Goal: Task Accomplishment & Management: Manage account settings

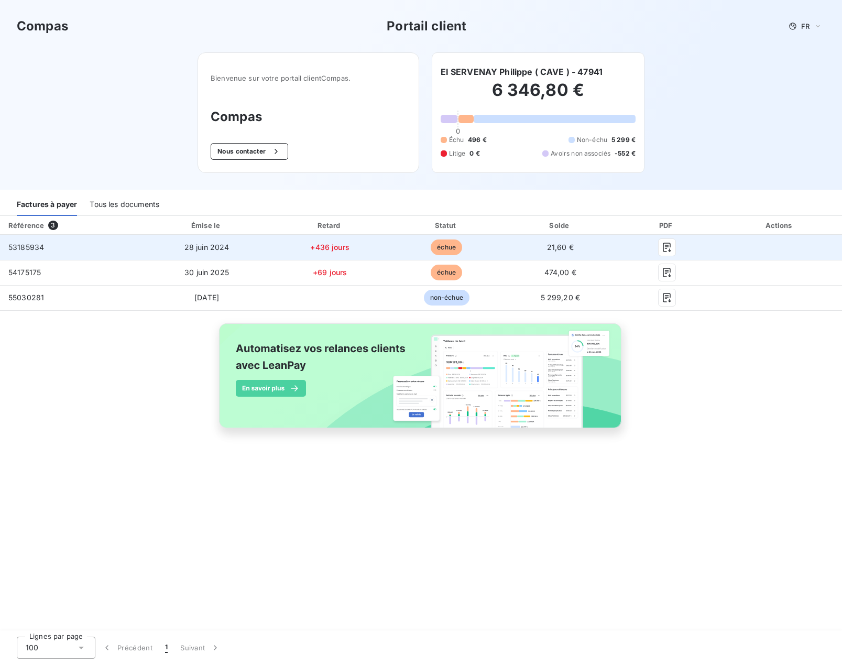
scroll to position [0, 1]
click at [672, 248] on icon "button" at bounding box center [667, 247] width 10 height 10
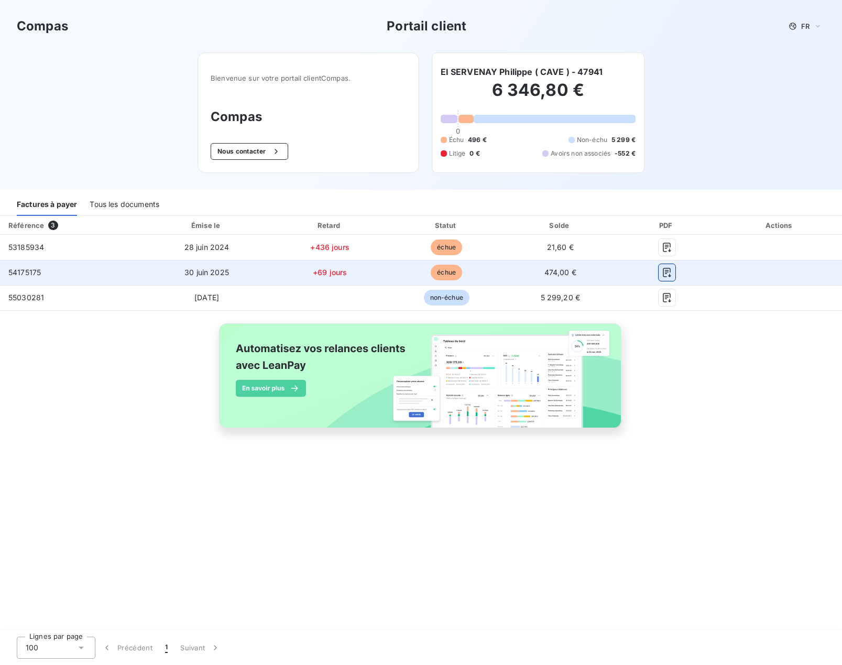
click at [672, 274] on icon "button" at bounding box center [667, 272] width 10 height 10
